Goal: Information Seeking & Learning: Understand process/instructions

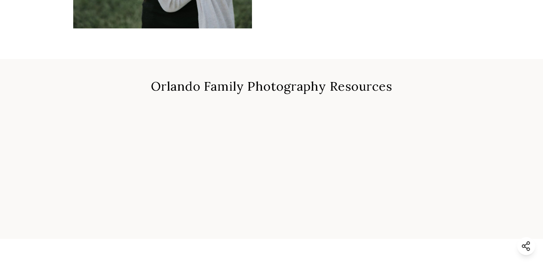
scroll to position [826, 0]
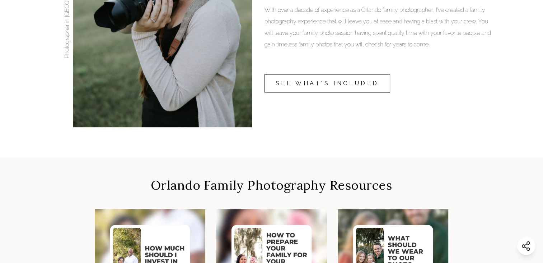
click at [339, 78] on link "SEE WHAT'S INCLUDED" at bounding box center [328, 83] width 126 height 18
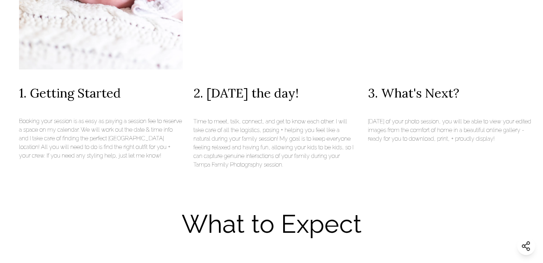
scroll to position [503, 0]
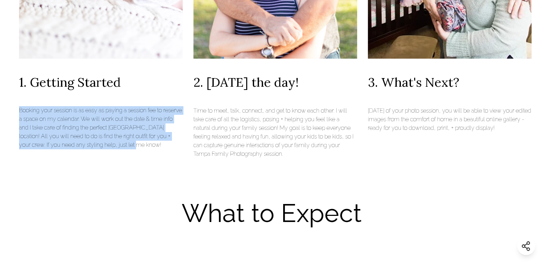
drag, startPoint x: 22, startPoint y: 114, endPoint x: 169, endPoint y: 151, distance: 152.0
click at [169, 149] on p "Booking your session is as easy as paying a session fee to reserve a space on m…" at bounding box center [101, 127] width 164 height 43
drag, startPoint x: 169, startPoint y: 151, endPoint x: 111, endPoint y: 161, distance: 58.7
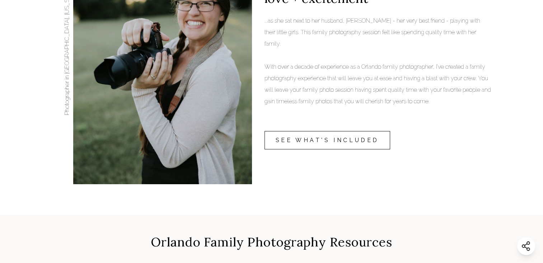
scroll to position [718, 0]
